Goal: Navigation & Orientation: Find specific page/section

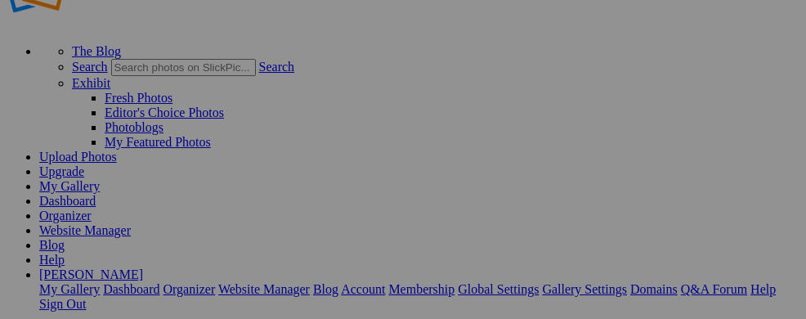
scroll to position [64, 0]
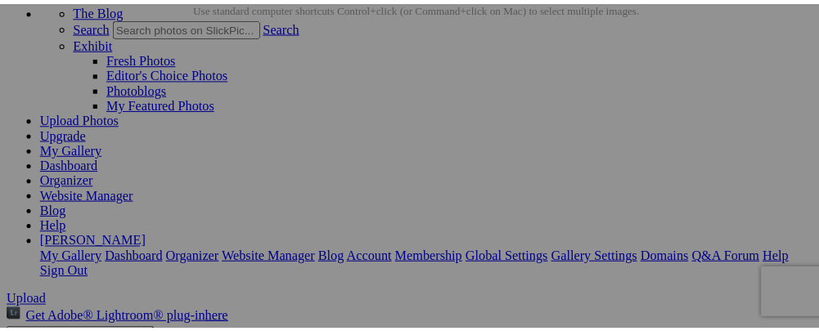
scroll to position [113, 0]
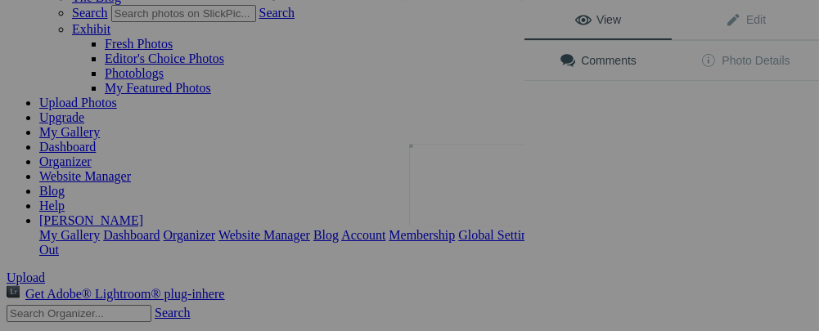
click at [477, 205] on button at bounding box center [462, 165] width 123 height 119
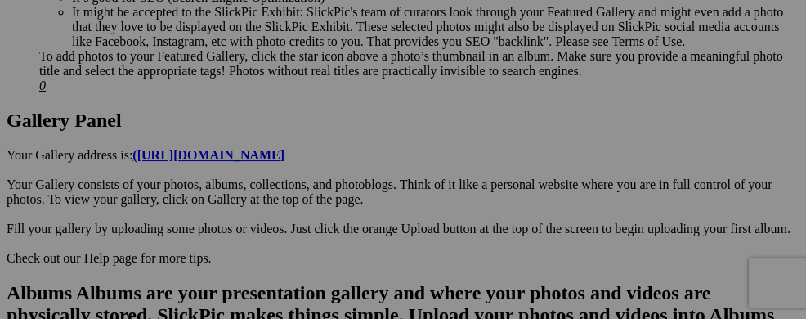
scroll to position [845, 0]
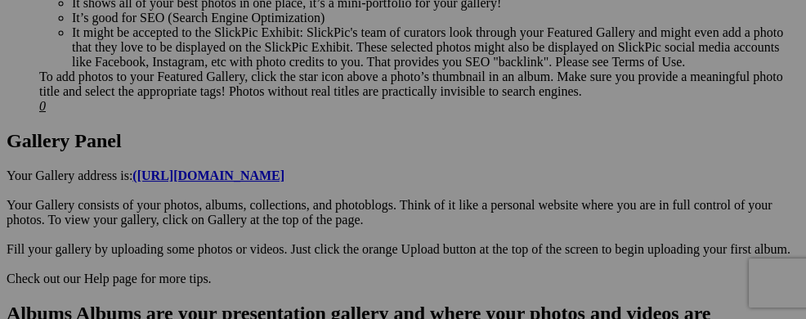
drag, startPoint x: 287, startPoint y: 11, endPoint x: 288, endPoint y: 20, distance: 9.8
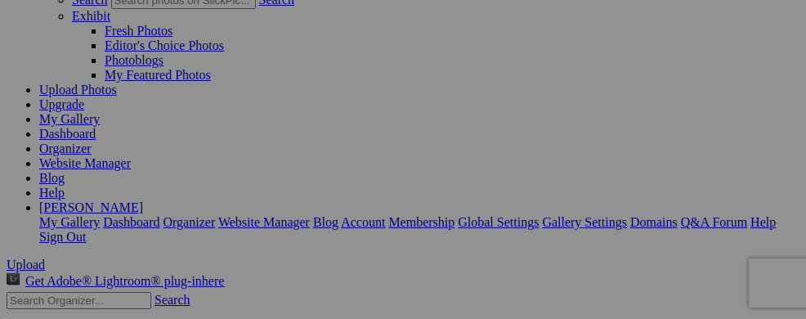
scroll to position [0, 0]
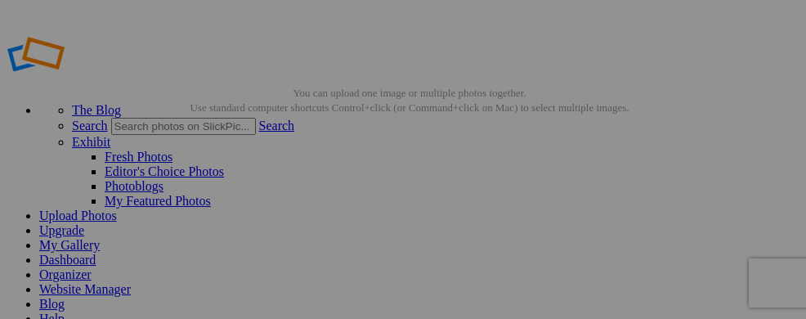
drag, startPoint x: 264, startPoint y: 52, endPoint x: 623, endPoint y: 78, distance: 359.9
drag, startPoint x: 258, startPoint y: 53, endPoint x: 411, endPoint y: 70, distance: 154.7
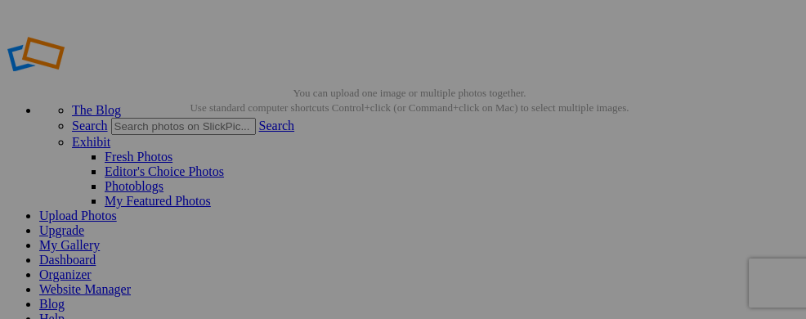
drag, startPoint x: 256, startPoint y: 55, endPoint x: 334, endPoint y: 51, distance: 77.8
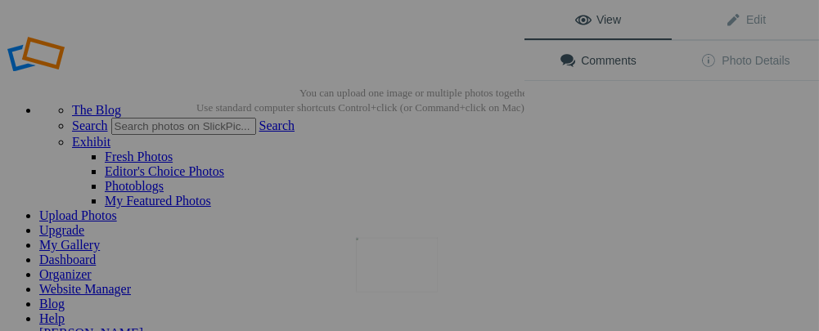
click at [398, 276] on img at bounding box center [397, 265] width 82 height 55
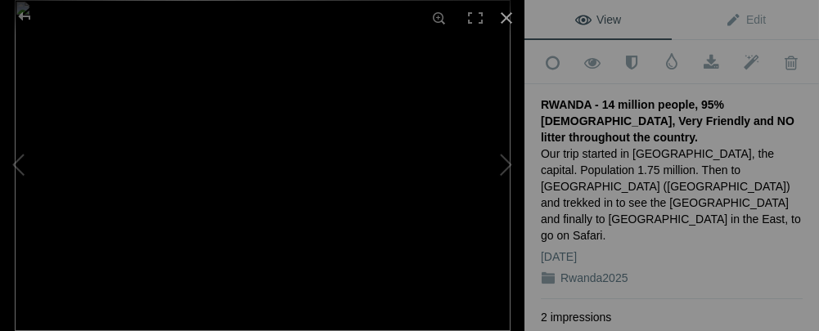
click at [505, 17] on div at bounding box center [506, 18] width 36 height 36
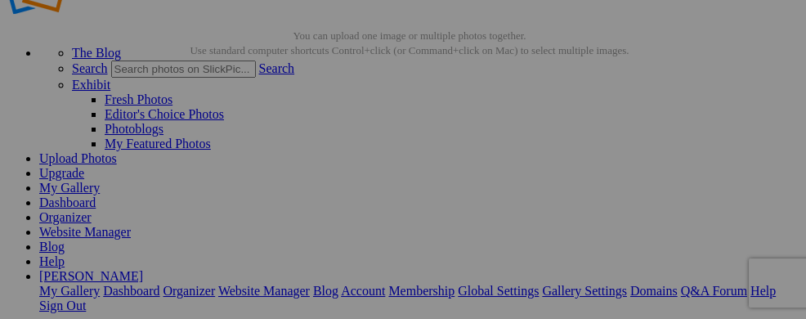
scroll to position [104, 0]
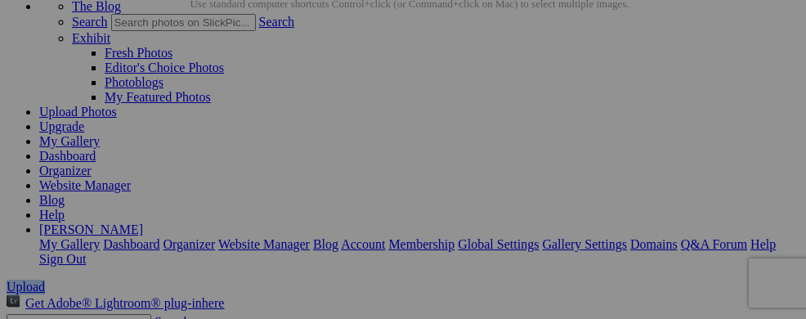
drag, startPoint x: 220, startPoint y: 12, endPoint x: 246, endPoint y: 11, distance: 26.2
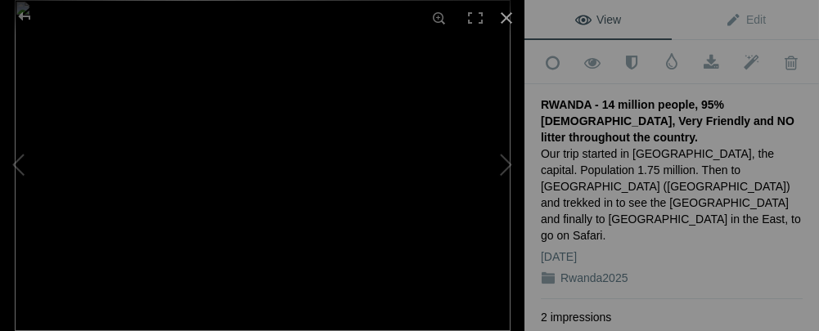
click at [508, 17] on div at bounding box center [506, 18] width 36 height 36
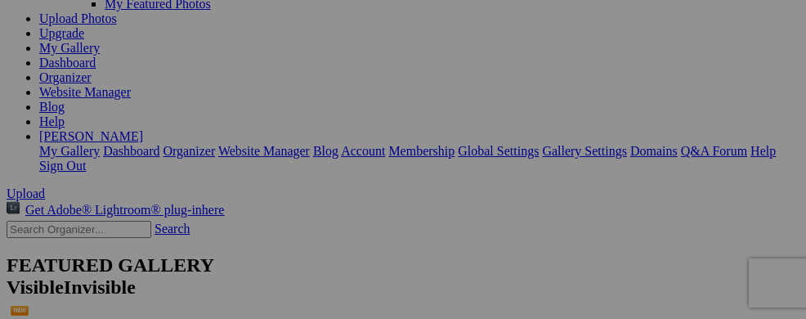
scroll to position [95, 0]
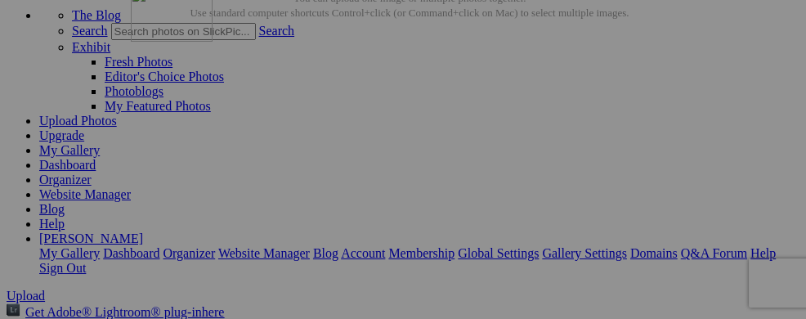
drag, startPoint x: 384, startPoint y: 159, endPoint x: 366, endPoint y: 128, distance: 35.9
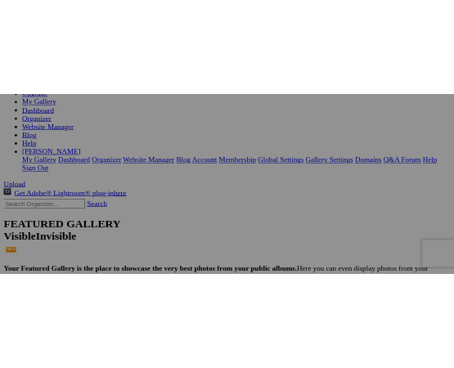
scroll to position [0, 0]
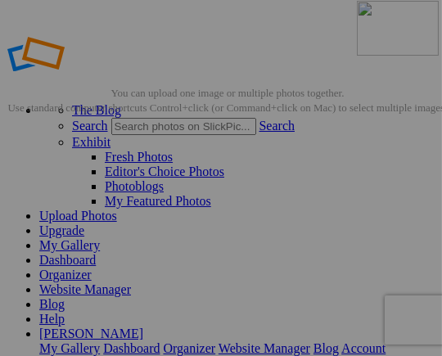
drag, startPoint x: 387, startPoint y: 267, endPoint x: 592, endPoint y: 147, distance: 237.4
